Goal: Navigation & Orientation: Find specific page/section

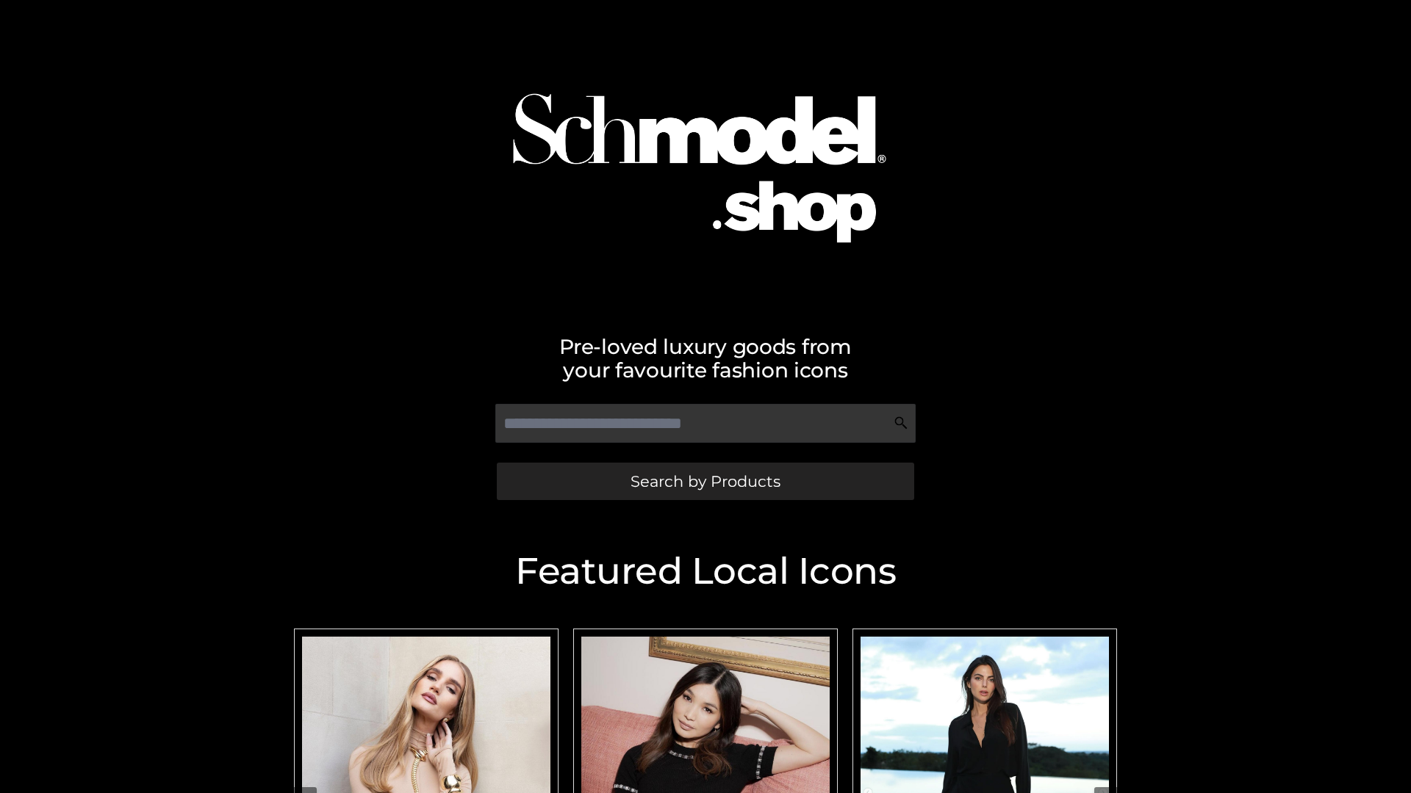
click at [705, 481] on span "Search by Products" at bounding box center [705, 481] width 150 height 15
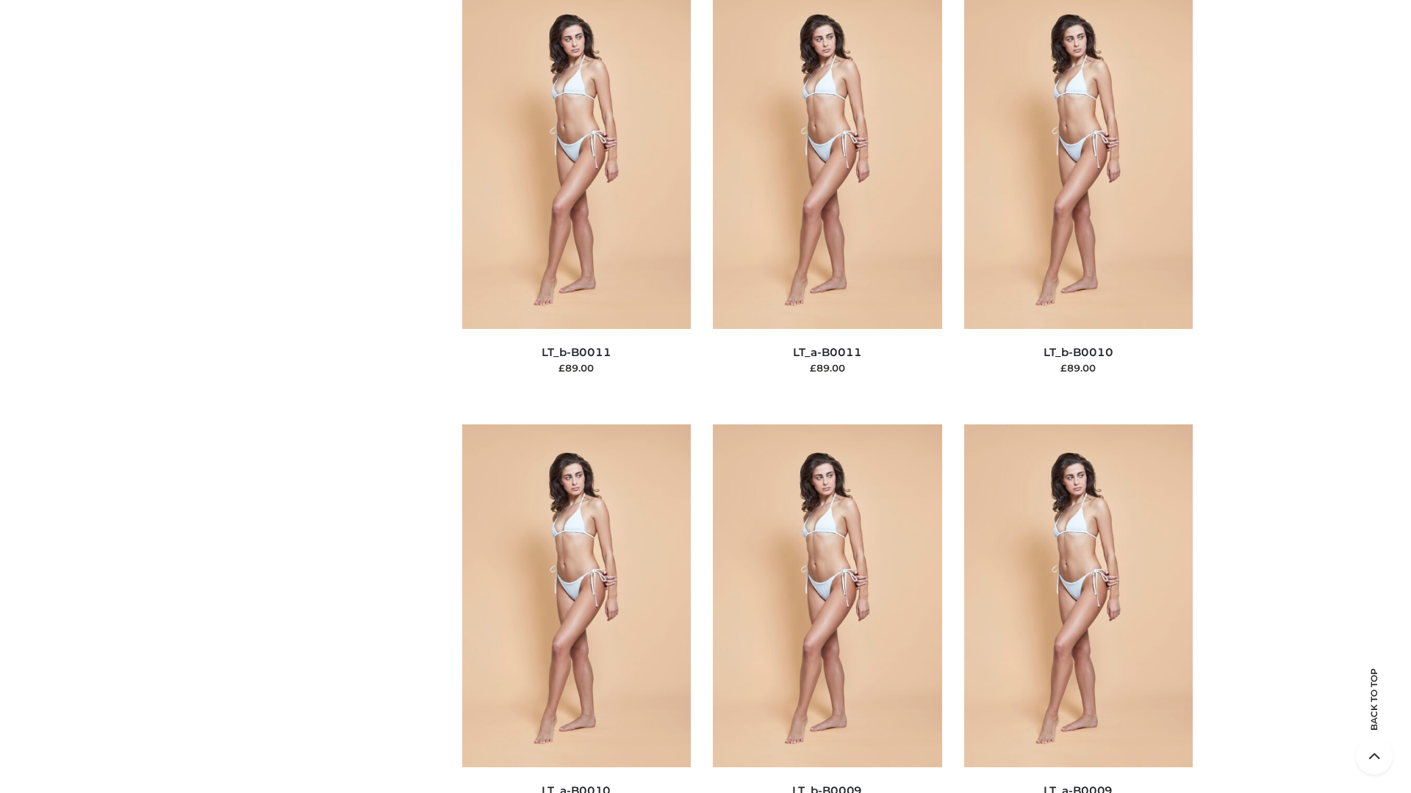
scroll to position [6598, 0]
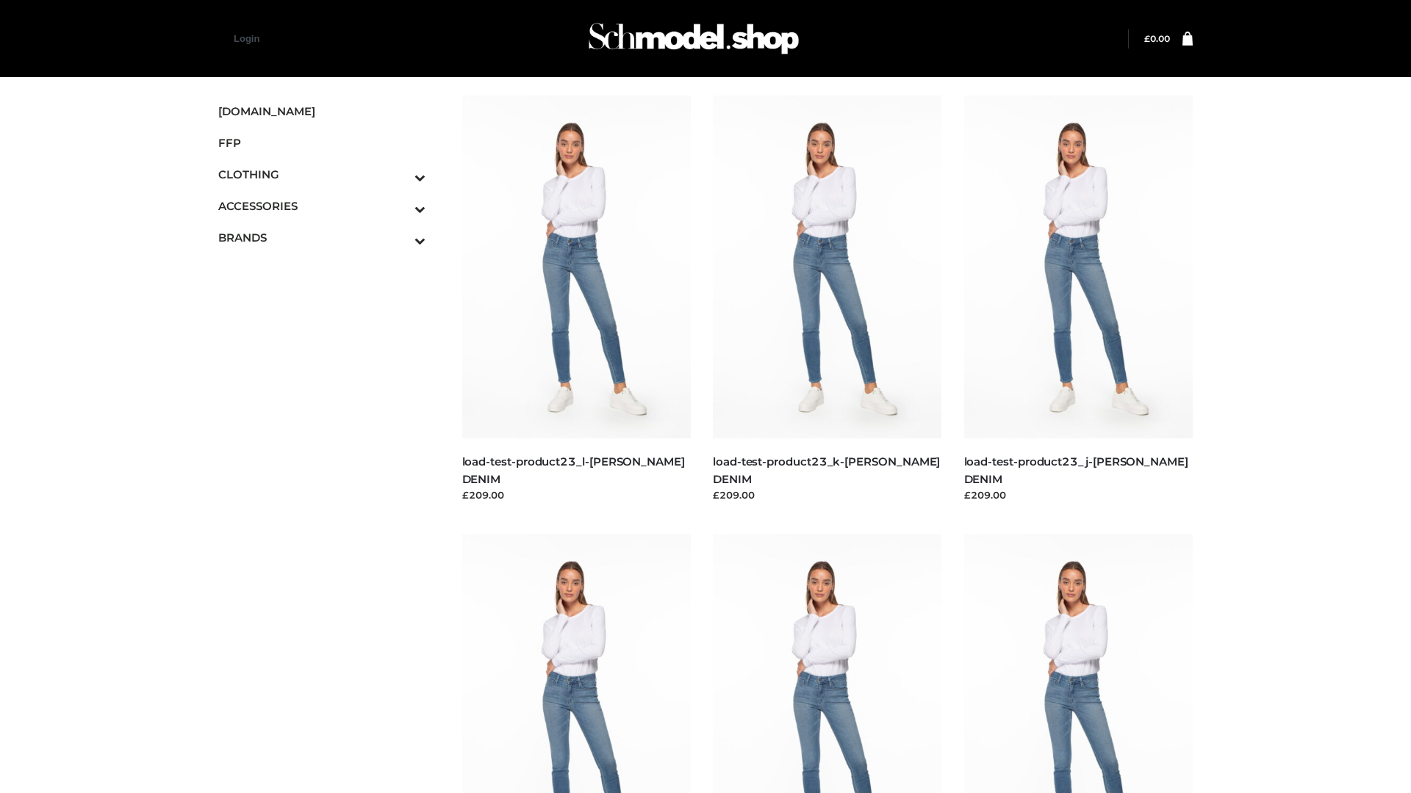
scroll to position [1289, 0]
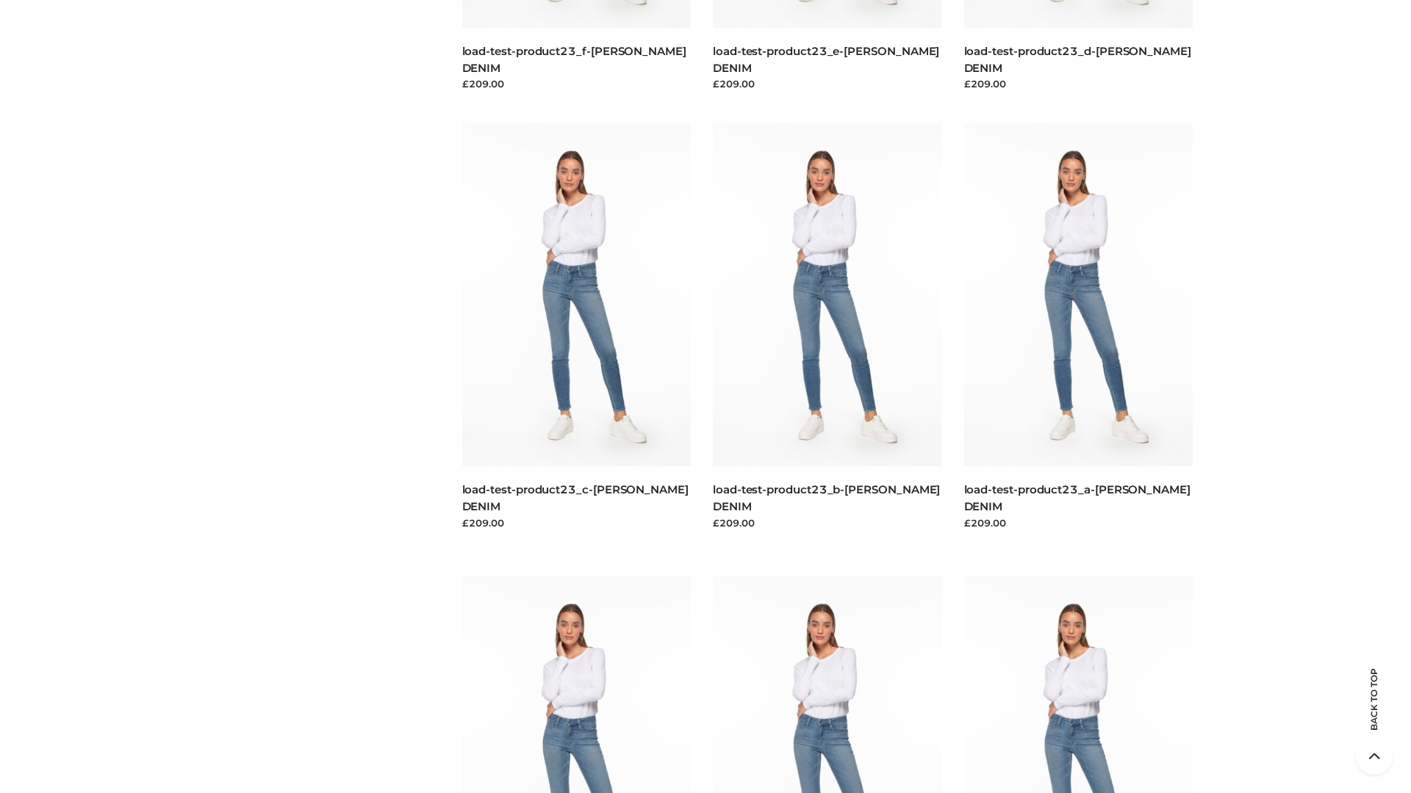
scroll to position [3059, 0]
